Goal: Task Accomplishment & Management: Use online tool/utility

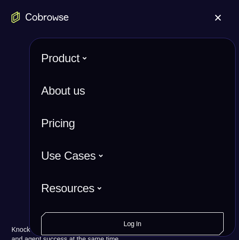
click at [215, 16] on span at bounding box center [218, 18] width 6 height 6
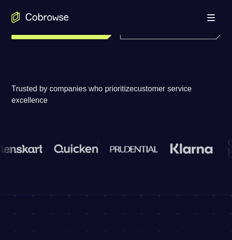
scroll to position [96, 0]
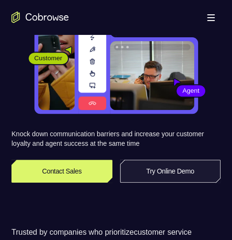
click at [201, 166] on link "Try Online Demo" at bounding box center [170, 171] width 101 height 23
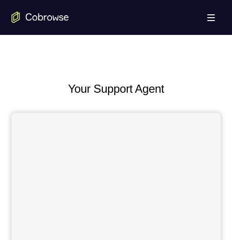
click at [149, 86] on h2 "Your Support Agent" at bounding box center [115, 88] width 209 height 17
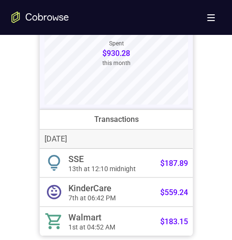
scroll to position [812, 0]
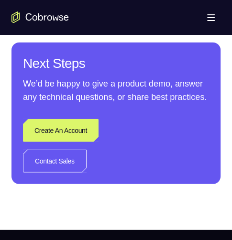
click at [148, 119] on div "Next Steps We’d be happy to give a product demo, answer any technical questions…" at bounding box center [115, 113] width 209 height 141
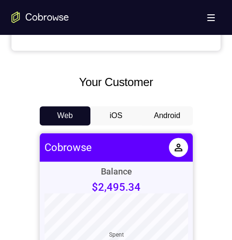
click at [177, 115] on button "Android" at bounding box center [166, 115] width 51 height 19
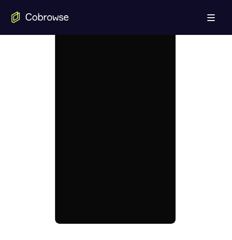
scroll to position [0, 0]
click at [118, 89] on div at bounding box center [115, 89] width 120 height 267
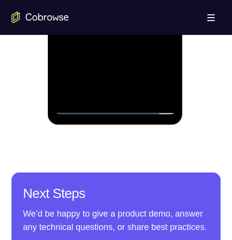
scroll to position [621, 0]
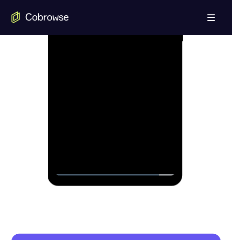
click at [77, 165] on div at bounding box center [115, 41] width 120 height 267
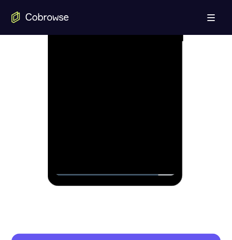
click at [77, 165] on div at bounding box center [115, 41] width 120 height 267
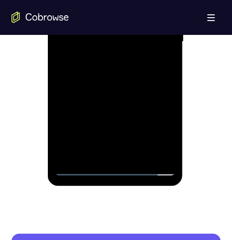
click at [77, 165] on div at bounding box center [115, 41] width 120 height 267
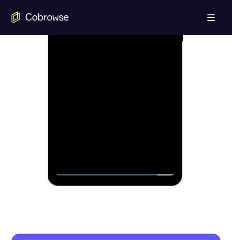
click at [77, 165] on div at bounding box center [115, 41] width 120 height 267
click at [78, 165] on div at bounding box center [115, 41] width 120 height 267
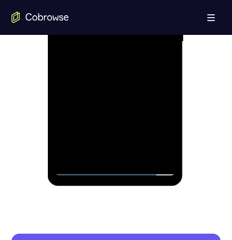
click at [78, 165] on div at bounding box center [115, 41] width 120 height 267
click at [117, 166] on div at bounding box center [115, 41] width 120 height 267
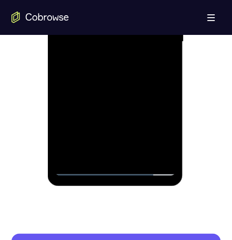
click at [117, 166] on div at bounding box center [115, 41] width 120 height 267
click at [128, 55] on div at bounding box center [115, 41] width 120 height 267
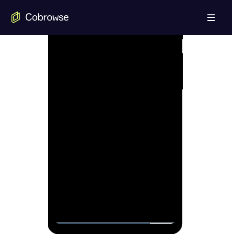
drag, startPoint x: 128, startPoint y: 103, endPoint x: 233, endPoint y: 53, distance: 116.6
click at [128, 103] on div at bounding box center [115, 89] width 120 height 267
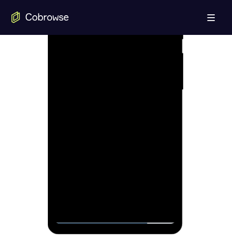
click at [156, 171] on div at bounding box center [115, 89] width 120 height 267
click at [139, 0] on div at bounding box center [115, 89] width 120 height 267
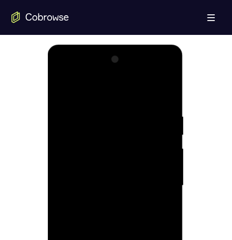
click at [58, 69] on div at bounding box center [115, 185] width 120 height 267
click at [112, 135] on div at bounding box center [115, 185] width 120 height 267
click at [113, 132] on div at bounding box center [115, 185] width 120 height 267
click at [107, 125] on div at bounding box center [115, 185] width 120 height 267
click at [108, 129] on div at bounding box center [115, 185] width 120 height 267
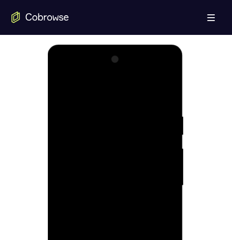
click at [115, 154] on div at bounding box center [115, 185] width 120 height 267
click at [126, 138] on div at bounding box center [115, 185] width 120 height 267
click at [103, 145] on div at bounding box center [115, 185] width 120 height 267
click at [142, 131] on div at bounding box center [115, 185] width 120 height 267
click at [159, 191] on div at bounding box center [115, 185] width 120 height 267
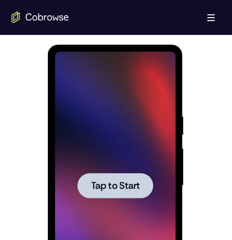
click at [206, 118] on div at bounding box center [115, 184] width 209 height 294
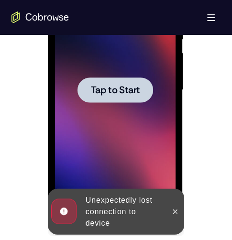
scroll to position [669, 0]
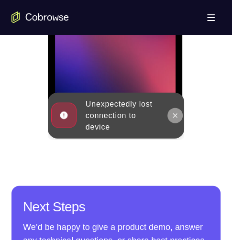
click at [178, 113] on icon at bounding box center [175, 116] width 8 height 8
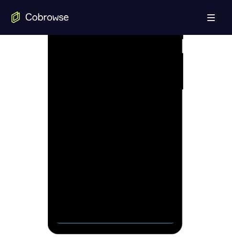
scroll to position [621, 0]
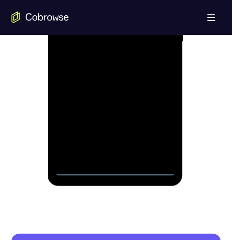
click at [133, 0] on div at bounding box center [115, 41] width 120 height 267
click at [115, 169] on div at bounding box center [115, 41] width 120 height 267
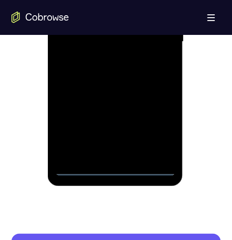
click at [115, 169] on div at bounding box center [115, 41] width 120 height 267
click at [159, 124] on div at bounding box center [115, 41] width 120 height 267
click at [90, 0] on div at bounding box center [115, 41] width 120 height 267
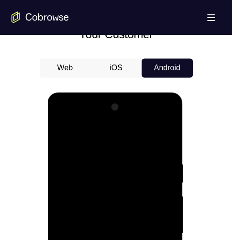
click at [112, 181] on div at bounding box center [115, 232] width 120 height 267
click at [103, 129] on div at bounding box center [115, 232] width 120 height 267
click at [103, 136] on div at bounding box center [115, 232] width 120 height 267
click at [97, 189] on div at bounding box center [115, 232] width 120 height 267
click at [166, 133] on div at bounding box center [115, 232] width 120 height 267
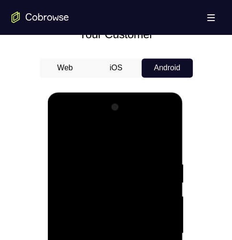
scroll to position [525, 0]
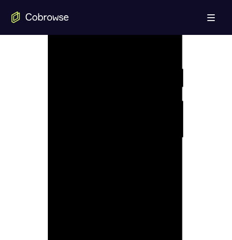
click at [159, 161] on div at bounding box center [115, 137] width 120 height 267
click at [152, 150] on div at bounding box center [115, 137] width 120 height 267
click at [163, 157] on div at bounding box center [115, 137] width 120 height 267
click at [158, 160] on div at bounding box center [115, 137] width 120 height 267
click at [151, 157] on div at bounding box center [115, 137] width 120 height 267
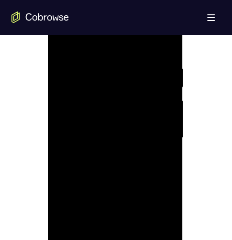
click at [151, 157] on div at bounding box center [115, 137] width 120 height 267
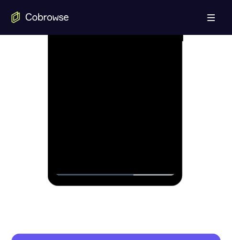
click at [145, 133] on div at bounding box center [115, 41] width 120 height 267
click at [75, 54] on div at bounding box center [115, 41] width 120 height 267
click at [78, 57] on div at bounding box center [115, 41] width 120 height 267
click at [76, 58] on div at bounding box center [115, 41] width 120 height 267
click at [153, 16] on div at bounding box center [115, 41] width 120 height 267
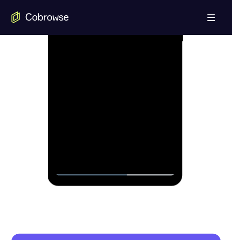
click at [76, 55] on div at bounding box center [115, 41] width 120 height 267
click at [109, 55] on div at bounding box center [115, 41] width 120 height 267
click at [83, 53] on div at bounding box center [115, 41] width 120 height 267
click at [145, 59] on div at bounding box center [115, 41] width 120 height 267
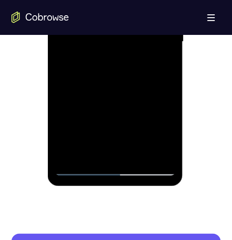
scroll to position [525, 0]
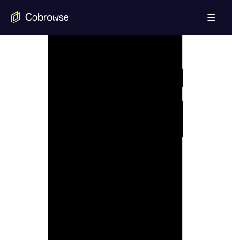
drag, startPoint x: 107, startPoint y: 159, endPoint x: 107, endPoint y: 144, distance: 14.3
click at [107, 159] on div at bounding box center [115, 137] width 120 height 267
click at [140, 157] on div at bounding box center [115, 137] width 120 height 267
click at [162, 239] on div at bounding box center [115, 137] width 120 height 267
click at [72, 150] on div at bounding box center [115, 137] width 120 height 267
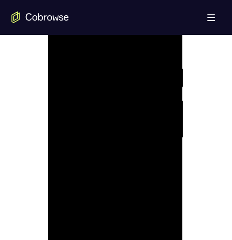
drag, startPoint x: 163, startPoint y: 43, endPoint x: 164, endPoint y: 52, distance: 8.7
click at [164, 52] on div at bounding box center [115, 137] width 120 height 267
click at [80, 153] on div at bounding box center [115, 137] width 120 height 267
click at [94, 155] on div at bounding box center [115, 137] width 120 height 267
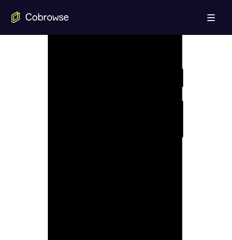
click at [94, 155] on div at bounding box center [115, 137] width 120 height 267
click at [97, 150] on div at bounding box center [115, 137] width 120 height 267
click at [98, 155] on div at bounding box center [115, 137] width 120 height 267
click at [97, 155] on div at bounding box center [115, 137] width 120 height 267
click at [99, 155] on div at bounding box center [115, 137] width 120 height 267
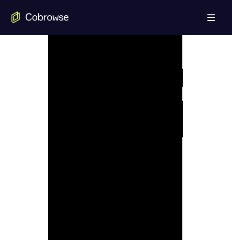
click at [94, 150] on div at bounding box center [115, 137] width 120 height 267
click at [101, 150] on div at bounding box center [115, 137] width 120 height 267
click at [104, 151] on div at bounding box center [115, 137] width 120 height 267
click at [102, 156] on div at bounding box center [115, 137] width 120 height 267
click at [131, 157] on div at bounding box center [115, 137] width 120 height 267
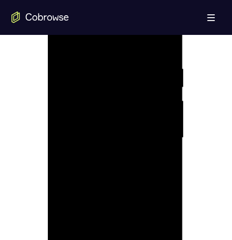
click at [64, 194] on div at bounding box center [115, 137] width 120 height 267
click at [100, 239] on div at bounding box center [115, 137] width 120 height 267
click at [147, 227] on div at bounding box center [115, 137] width 120 height 267
click at [104, 190] on div at bounding box center [115, 137] width 120 height 267
click at [152, 137] on div at bounding box center [115, 137] width 120 height 267
